Goal: Information Seeking & Learning: Learn about a topic

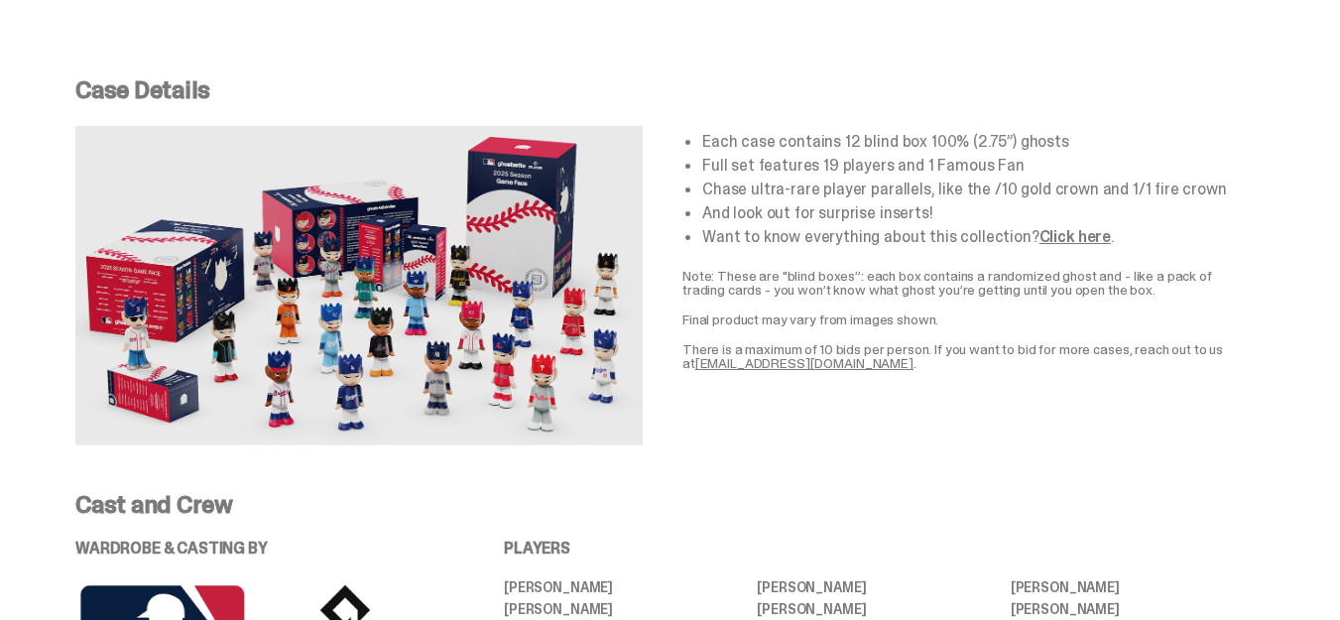
scroll to position [3571, 0]
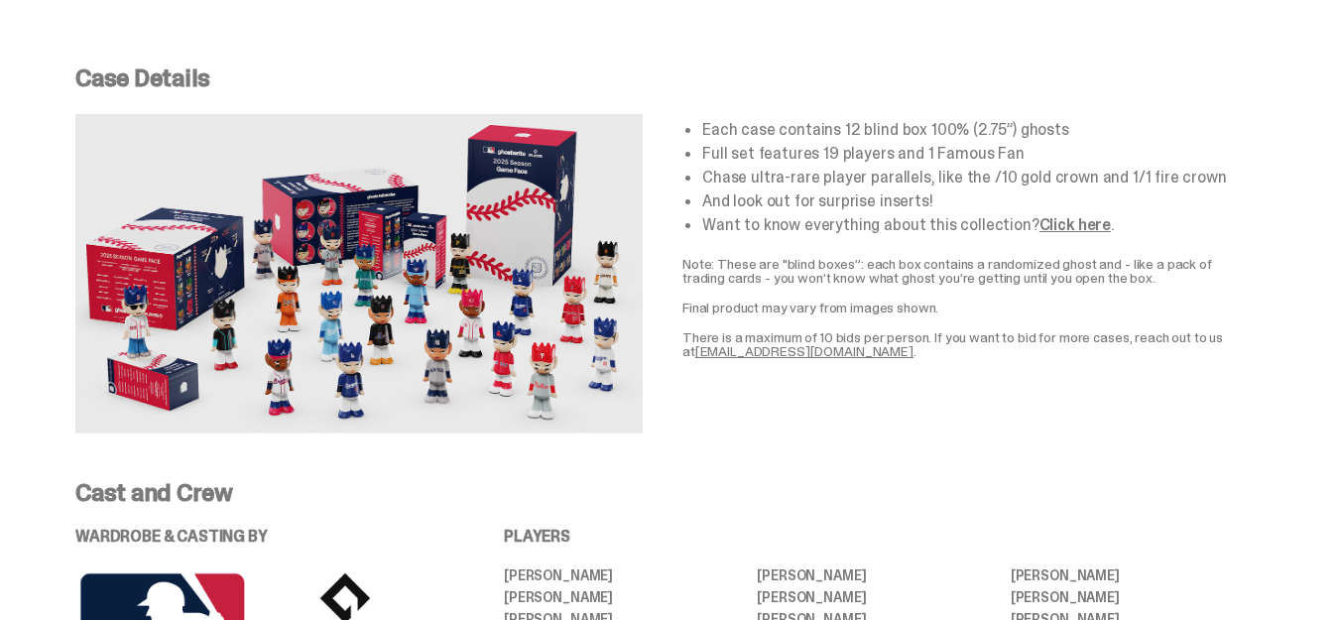
click at [463, 268] on img at bounding box center [358, 273] width 567 height 319
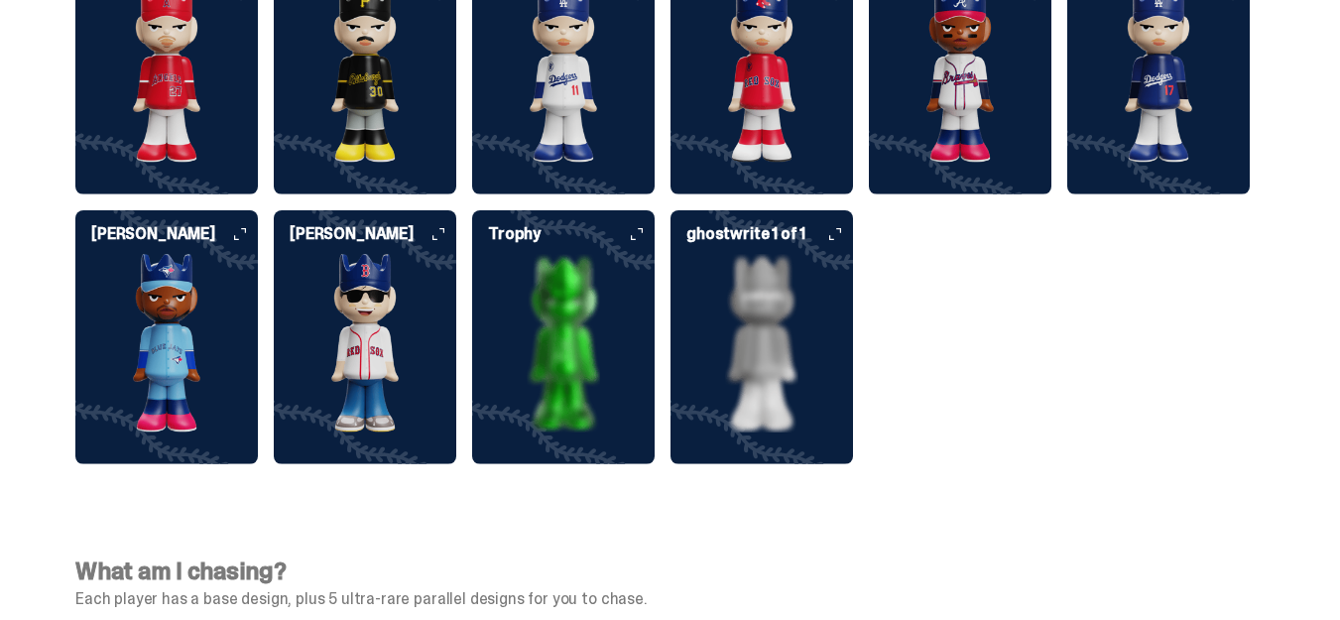
scroll to position [5456, 0]
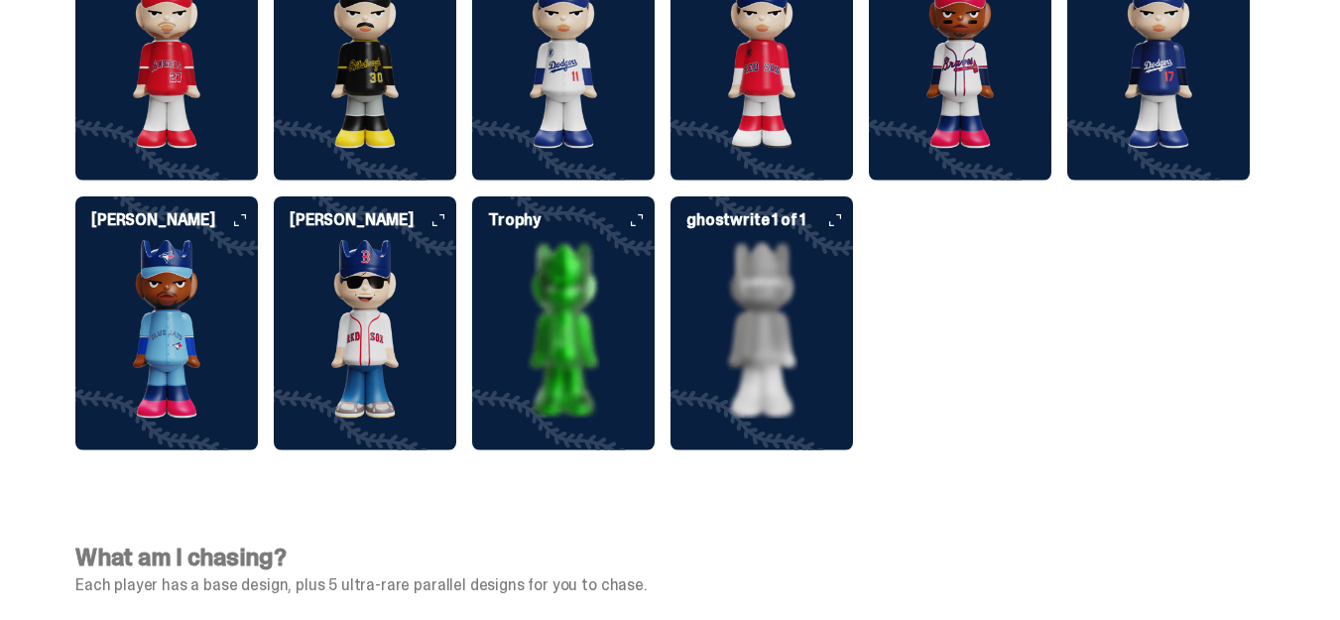
click at [152, 257] on img at bounding box center [166, 329] width 183 height 179
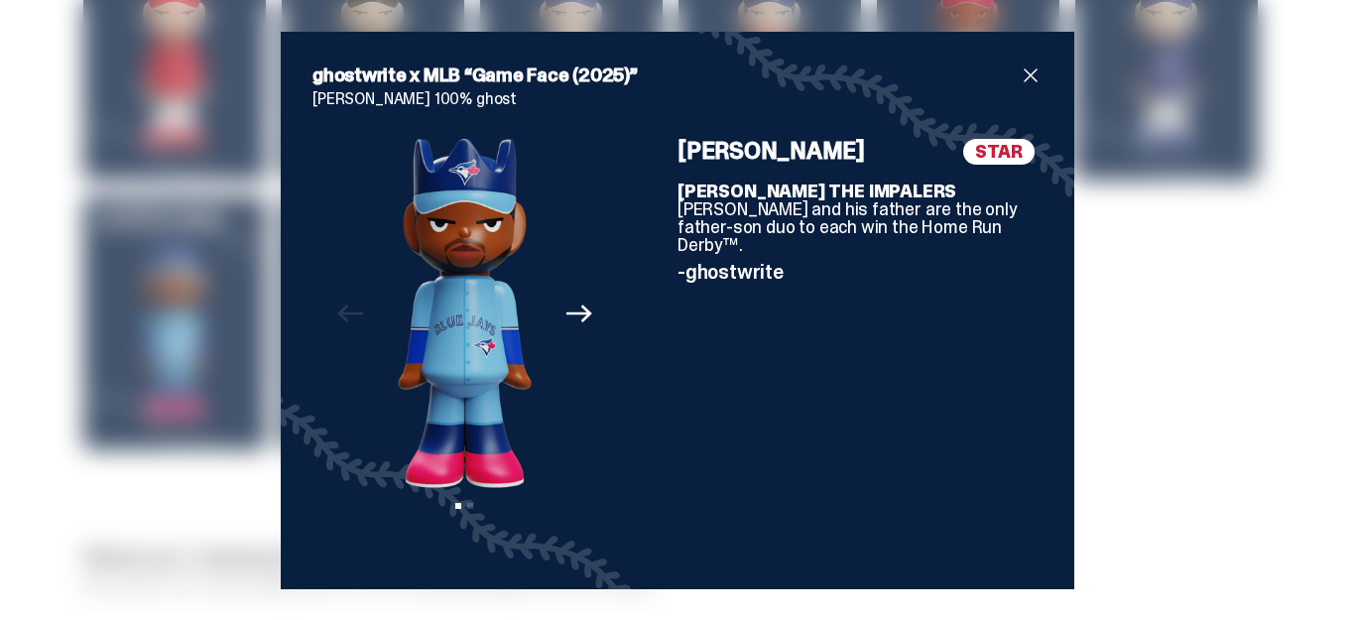
drag, startPoint x: 658, startPoint y: 147, endPoint x: 897, endPoint y: 147, distance: 239.1
click at [897, 147] on div "Previous Next View slide 1 View slide 2 STAR [PERSON_NAME] [PERSON_NAME] THE IM…" at bounding box center [677, 348] width 730 height 419
drag, startPoint x: 897, startPoint y: 147, endPoint x: 856, endPoint y: 147, distance: 40.7
copy div "STAR [PERSON_NAME]"
click at [1290, 373] on div "ghostwrite x MLB “Game Face (2025)” [PERSON_NAME] 100% ghost Previous Next View…" at bounding box center [677, 310] width 1355 height 620
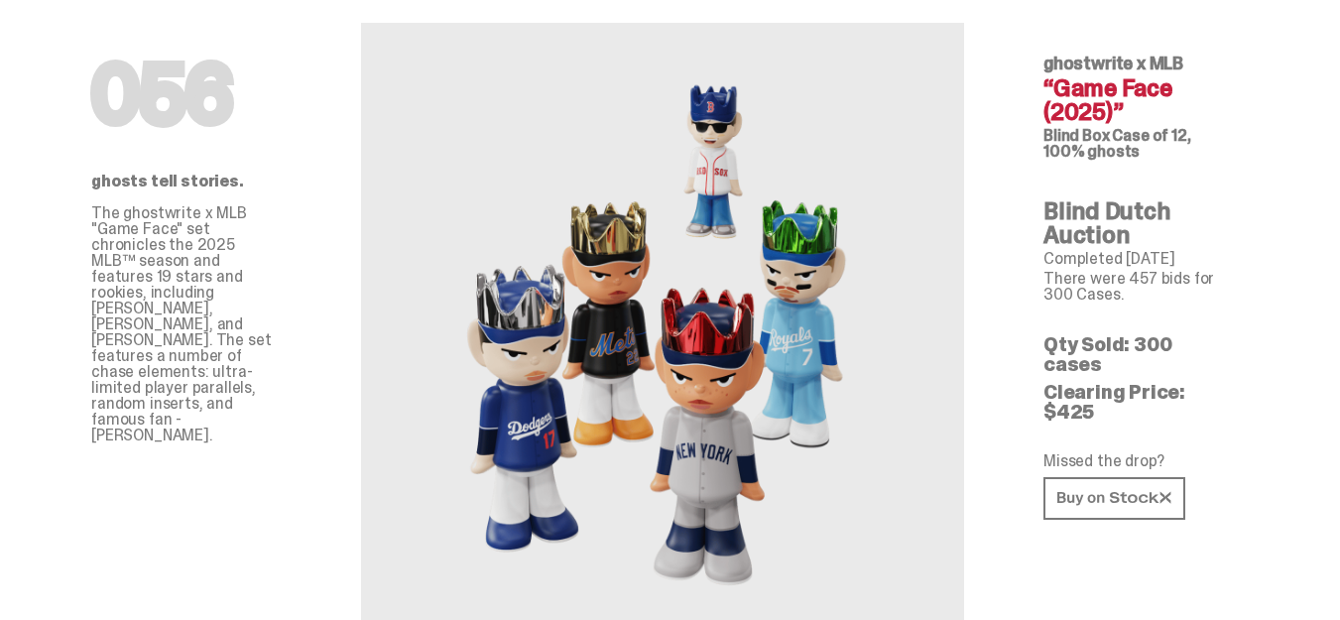
scroll to position [0, 0]
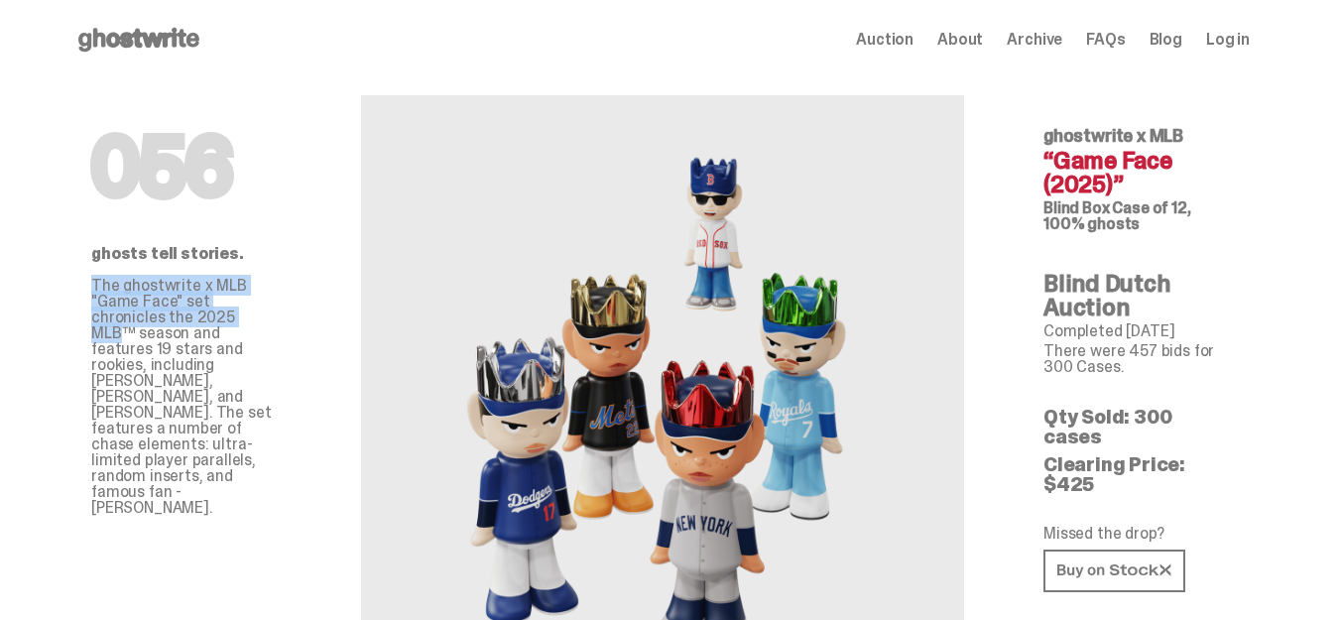
drag, startPoint x: 93, startPoint y: 278, endPoint x: 191, endPoint y: 314, distance: 104.8
click at [191, 314] on div "056 ghosts tell stories. The ghostwrite x MLB "Game Face" set chronicles the 20…" at bounding box center [187, 407] width 286 height 657
drag, startPoint x: 191, startPoint y: 314, endPoint x: 160, endPoint y: 312, distance: 31.9
copy p "The ghostwrite x MLB "Game Face" set chronicles the 2025 MLB"
click at [465, 40] on div "Open main menu Home Auction About Archive FAQs Blog Log in Auction About" at bounding box center [662, 40] width 1175 height 32
